Goal: Find contact information: Find contact information

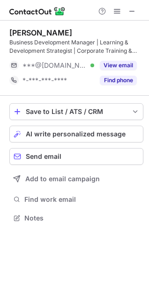
scroll to position [212, 149]
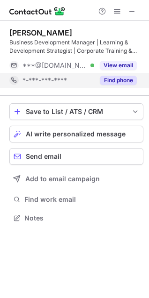
click at [85, 79] on div "*-***-***-****" at bounding box center [58, 80] width 72 height 8
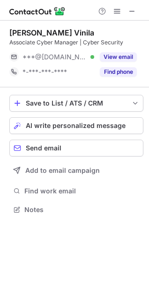
scroll to position [203, 149]
click at [134, 12] on span at bounding box center [131, 10] width 7 height 7
